Goal: Information Seeking & Learning: Learn about a topic

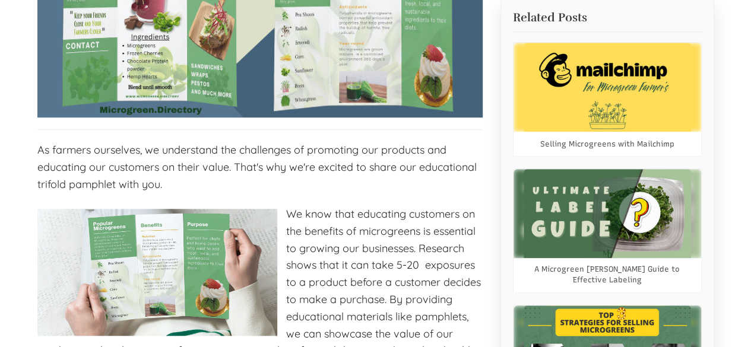
select select "Language Translate Widget"
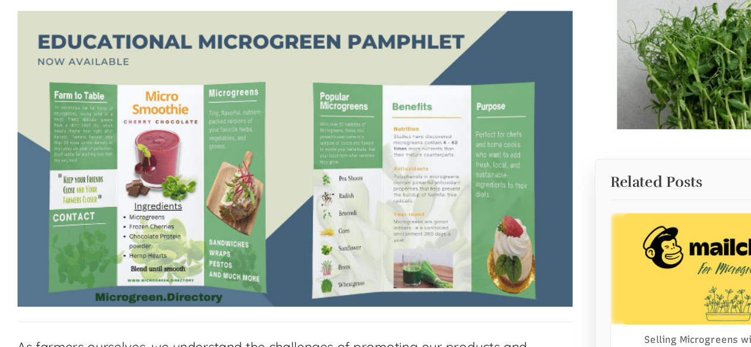
scroll to position [194, 0]
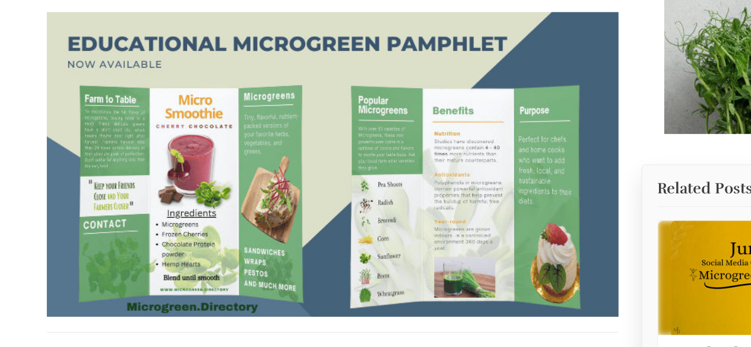
scroll to position [220, 0]
